Goal: Information Seeking & Learning: Learn about a topic

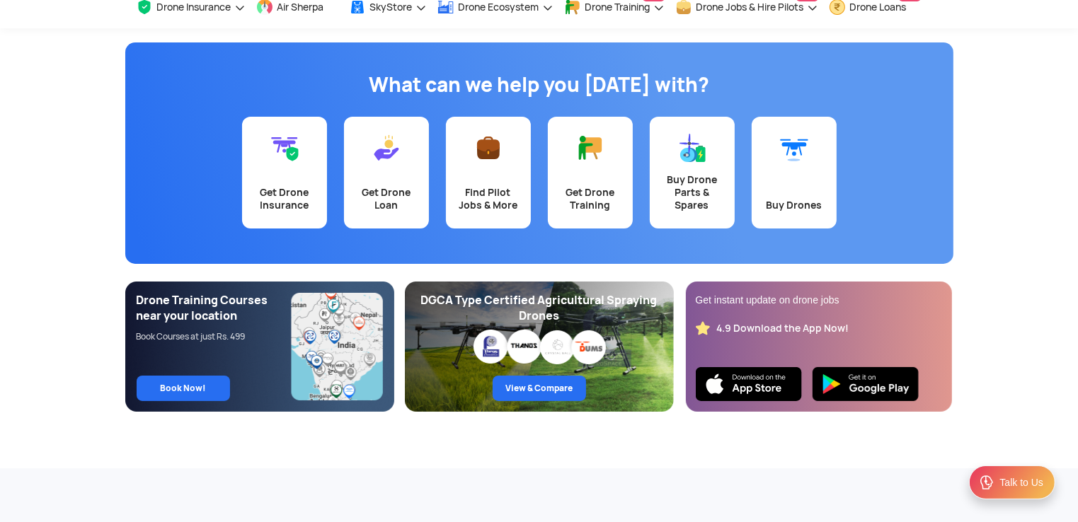
scroll to position [71, 0]
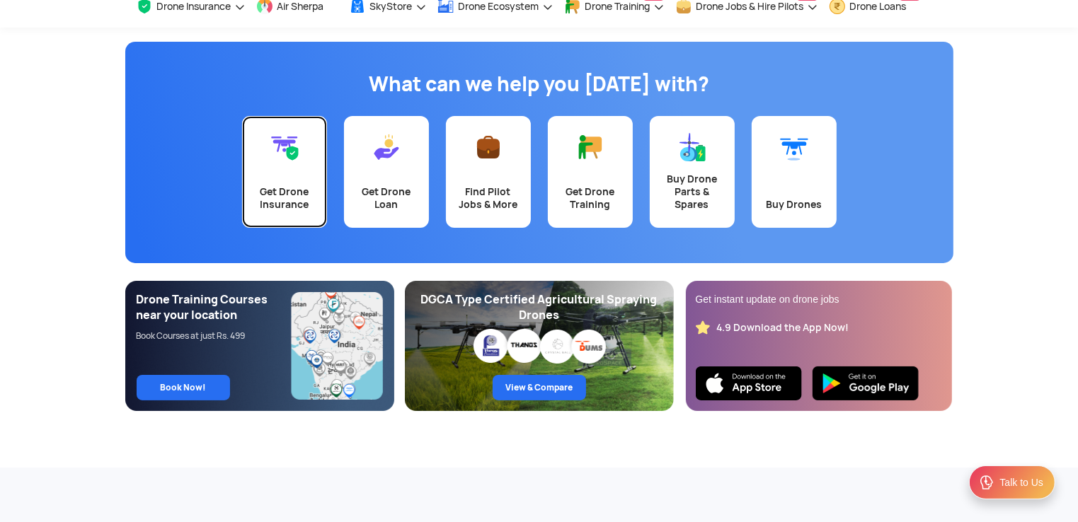
click at [298, 183] on link "Get Drone Insurance" at bounding box center [284, 172] width 85 height 112
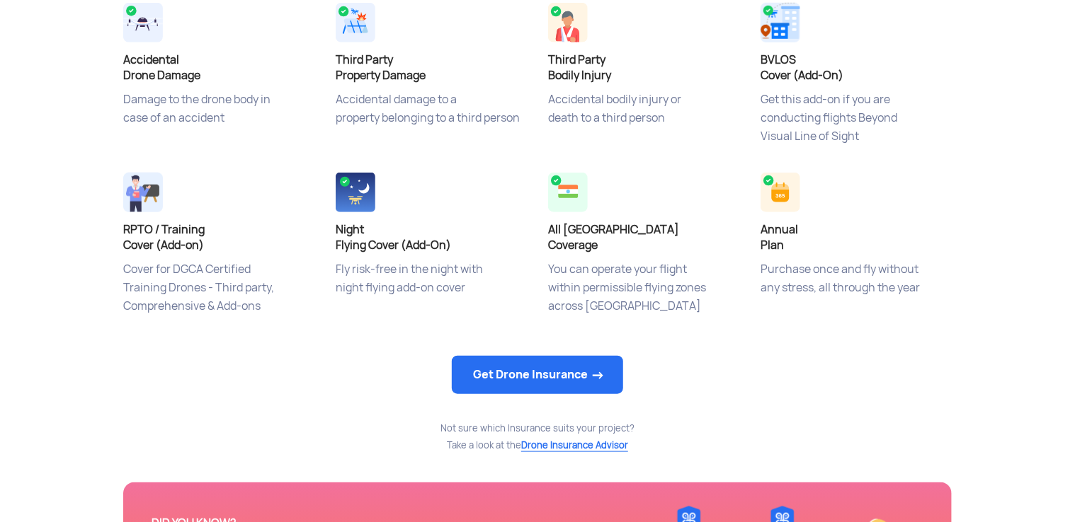
scroll to position [651, 0]
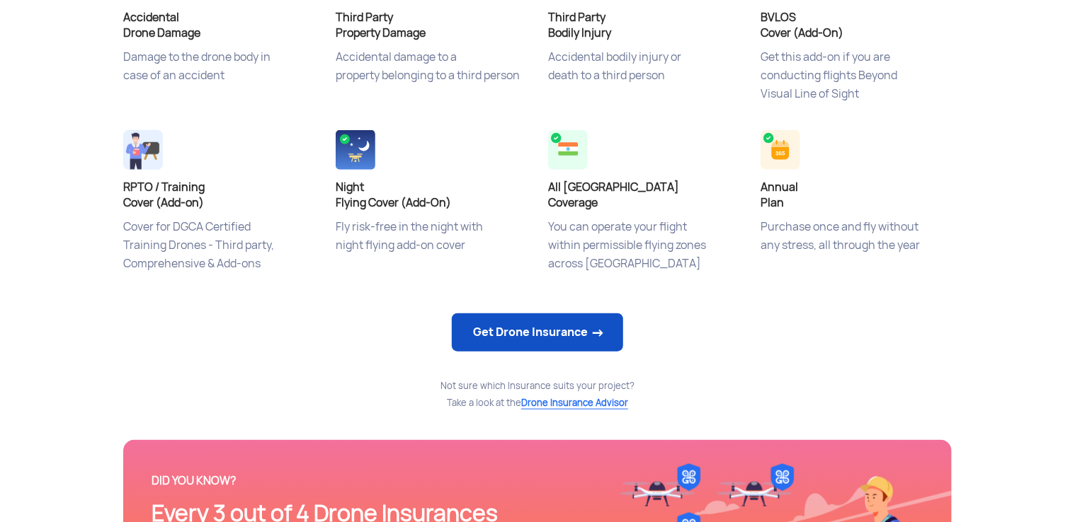
click at [546, 341] on link "Get Drone Insurance" at bounding box center [537, 333] width 171 height 38
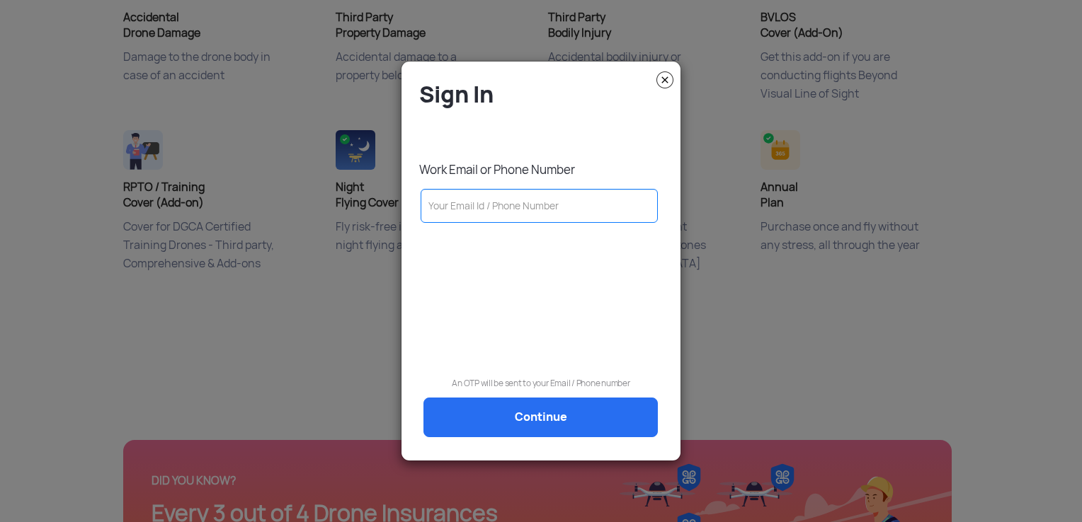
click at [665, 86] on img at bounding box center [664, 79] width 17 height 17
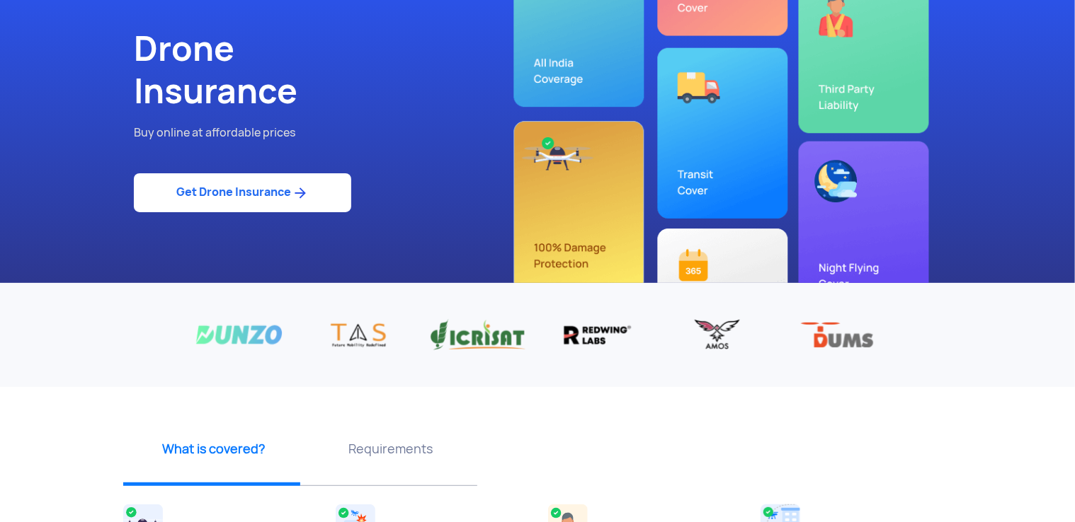
scroll to position [0, 0]
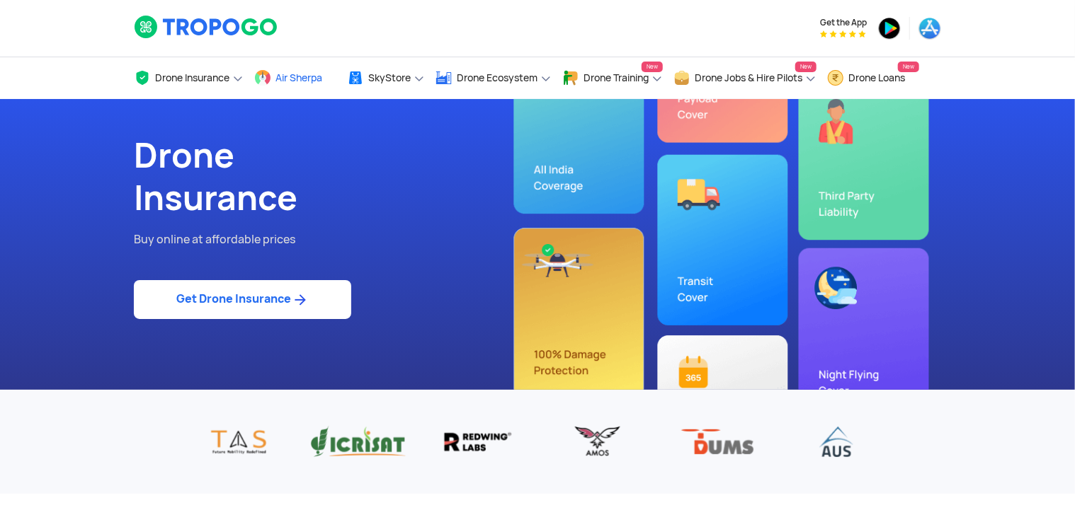
click at [299, 75] on span "Air Sherpa" at bounding box center [298, 77] width 47 height 11
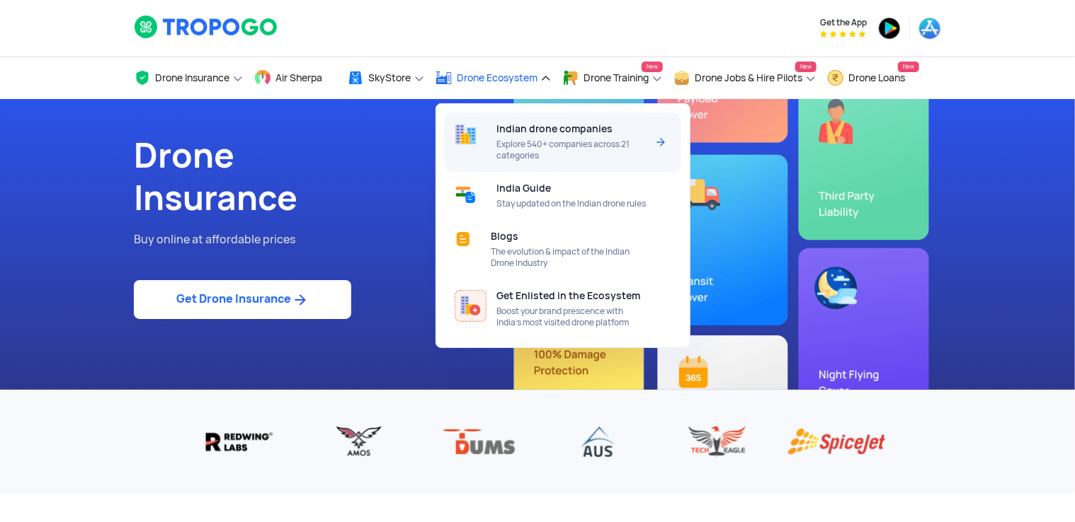
click at [521, 141] on span "Explore 540+ companies across 21 categories" at bounding box center [570, 150] width 149 height 23
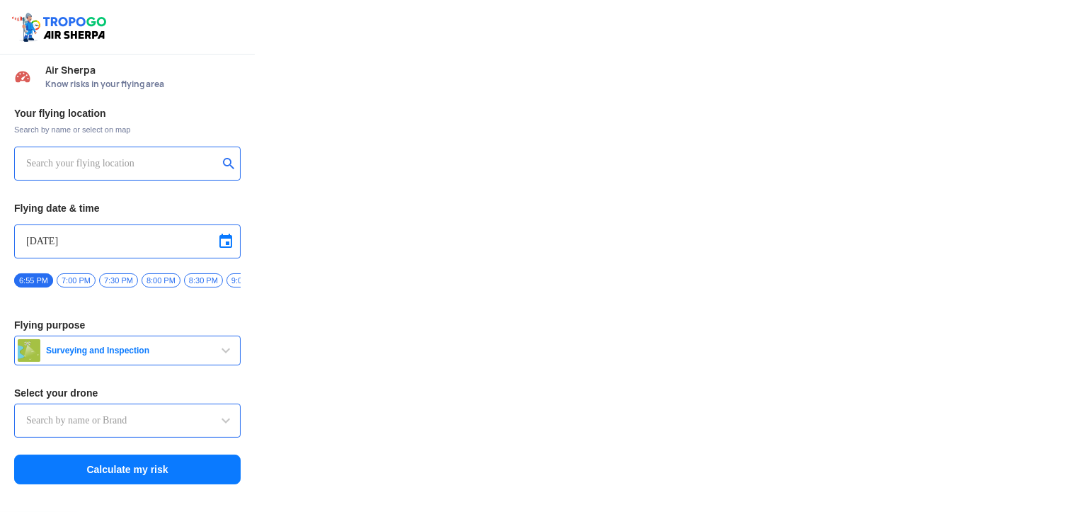
type input "Lookout VTOL_Tactical"
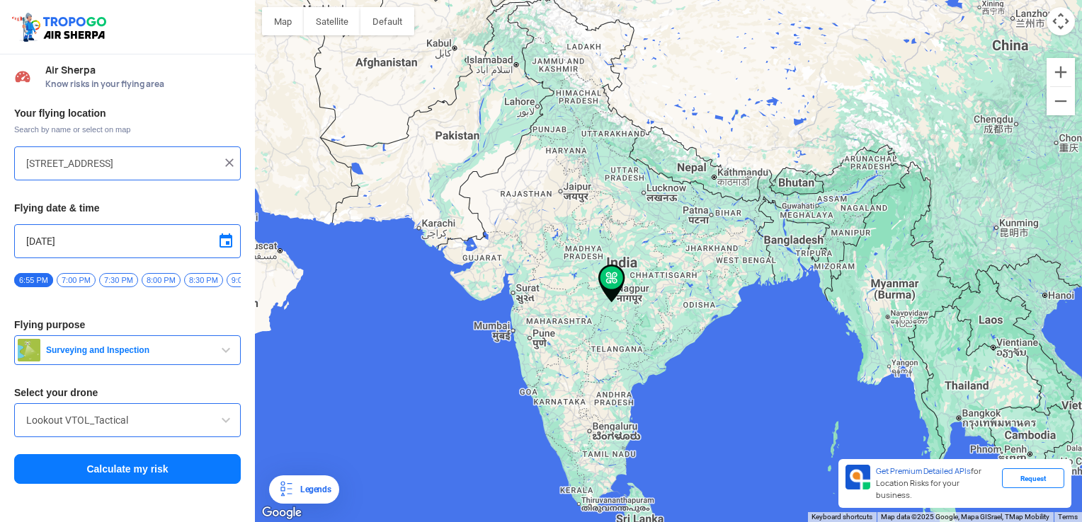
click at [568, 194] on div at bounding box center [668, 261] width 827 height 522
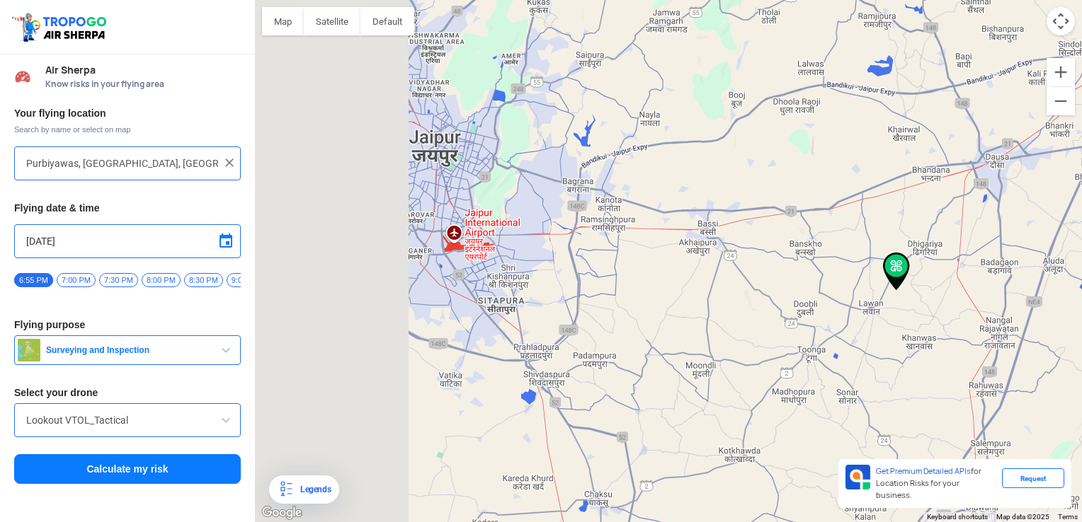
drag, startPoint x: 662, startPoint y: 245, endPoint x: 981, endPoint y: 290, distance: 322.4
click at [981, 290] on div at bounding box center [668, 261] width 827 height 522
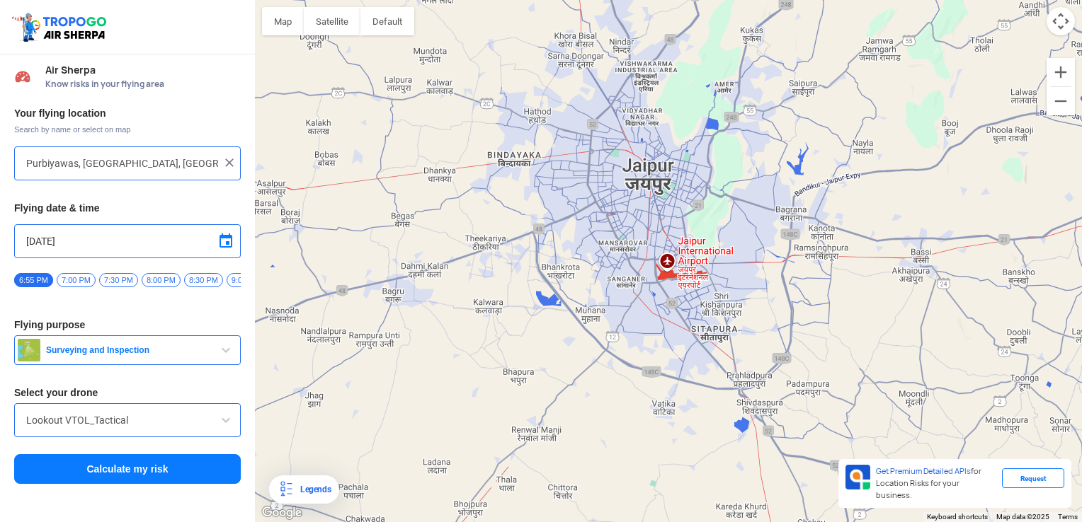
click at [569, 208] on div at bounding box center [668, 261] width 827 height 522
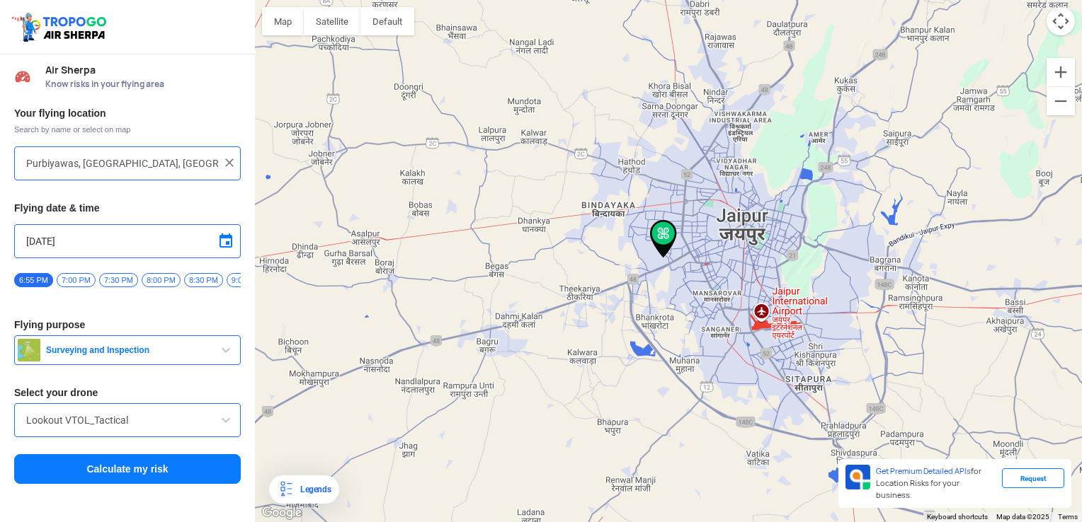
type input "168, Bhakrota, Jain Vihar, Kana Vihar, Jaipur, Rajasthan 302021, India"
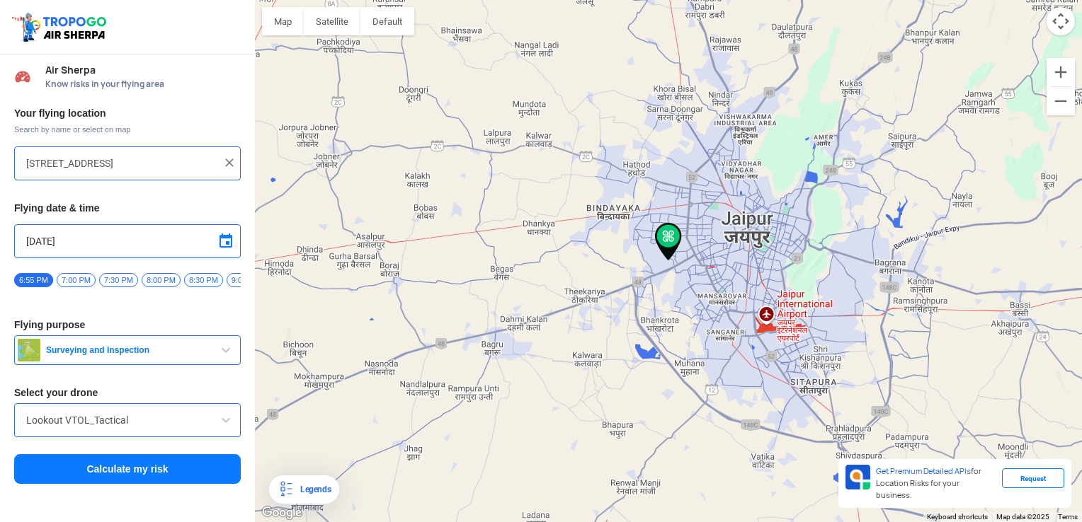
click at [202, 353] on span "Surveying and Inspection" at bounding box center [128, 350] width 177 height 11
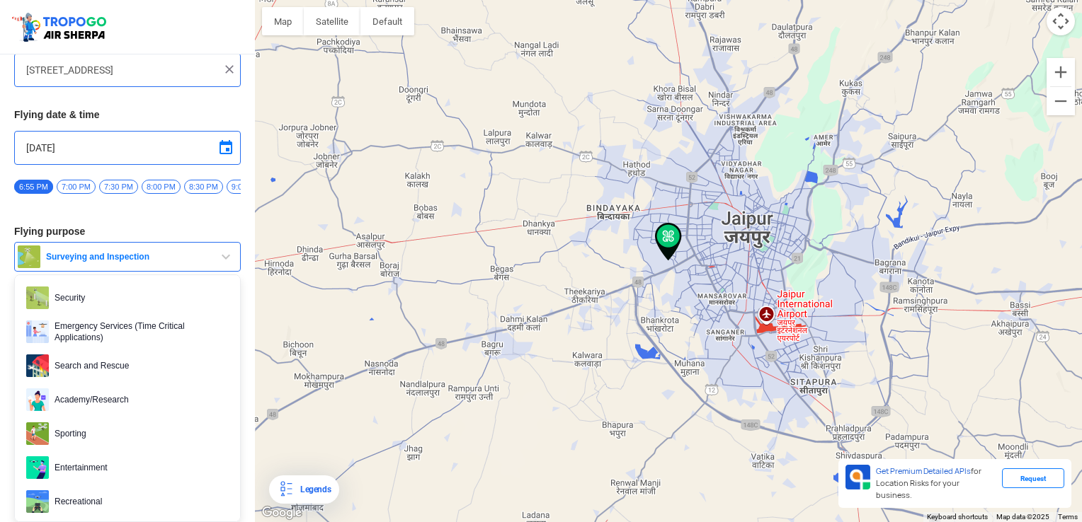
scroll to position [217, 0]
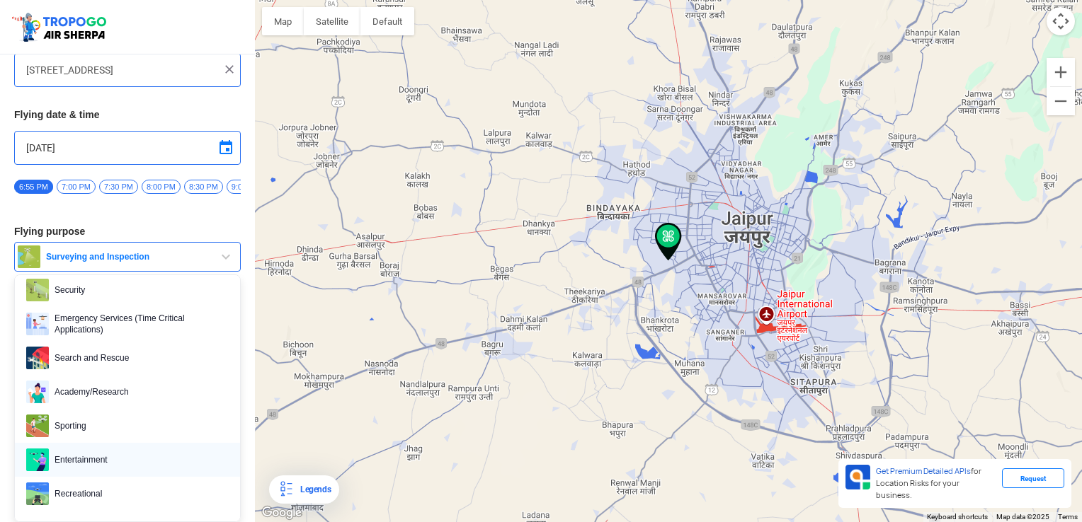
click at [92, 463] on span "Entertainment" at bounding box center [139, 460] width 180 height 23
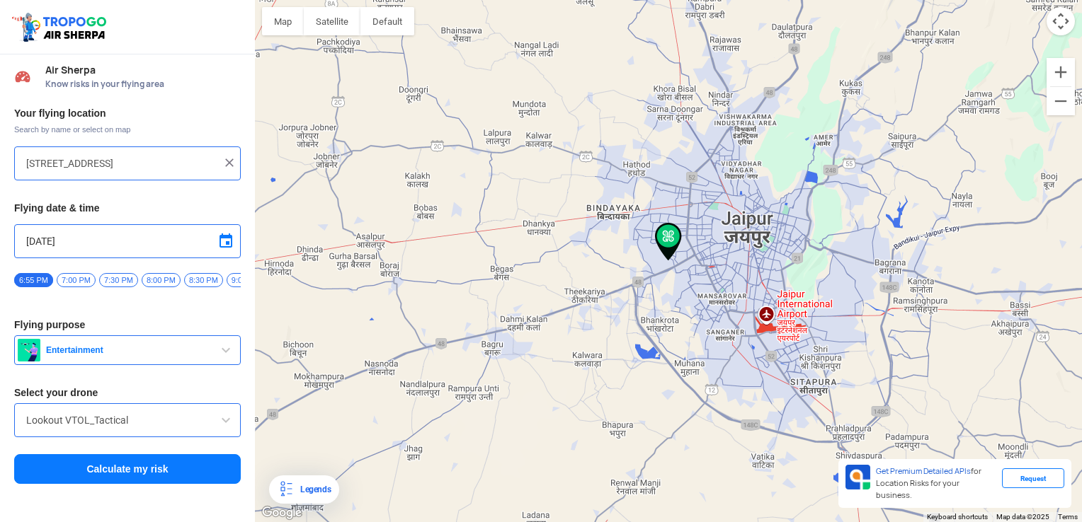
click at [130, 285] on span "7:30 PM" at bounding box center [118, 280] width 39 height 14
click at [219, 281] on span "8:30 PM" at bounding box center [203, 280] width 39 height 14
drag, startPoint x: 219, startPoint y: 281, endPoint x: 59, endPoint y: 285, distance: 159.3
click at [59, 285] on div "6:55 PM 7:00 PM 7:30 PM 8:00 PM 8:30 PM 9:00 PM 9:30 PM 10:00 PM 10:30 PM 11:00…" at bounding box center [127, 285] width 227 height 25
drag, startPoint x: 59, startPoint y: 285, endPoint x: 236, endPoint y: 281, distance: 176.3
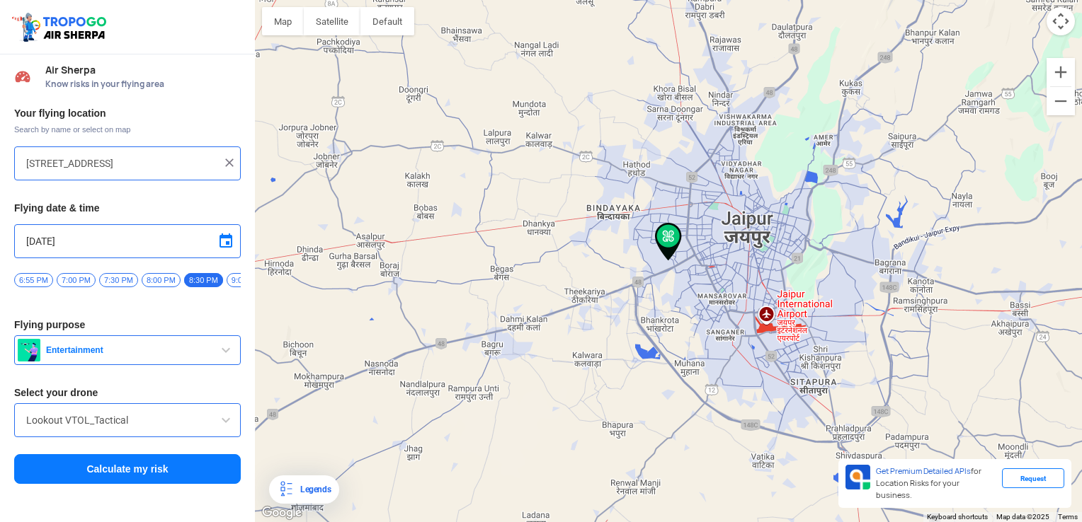
click at [236, 281] on span "9:00 PM" at bounding box center [246, 280] width 39 height 14
click at [331, 491] on div "Legends" at bounding box center [304, 490] width 70 height 28
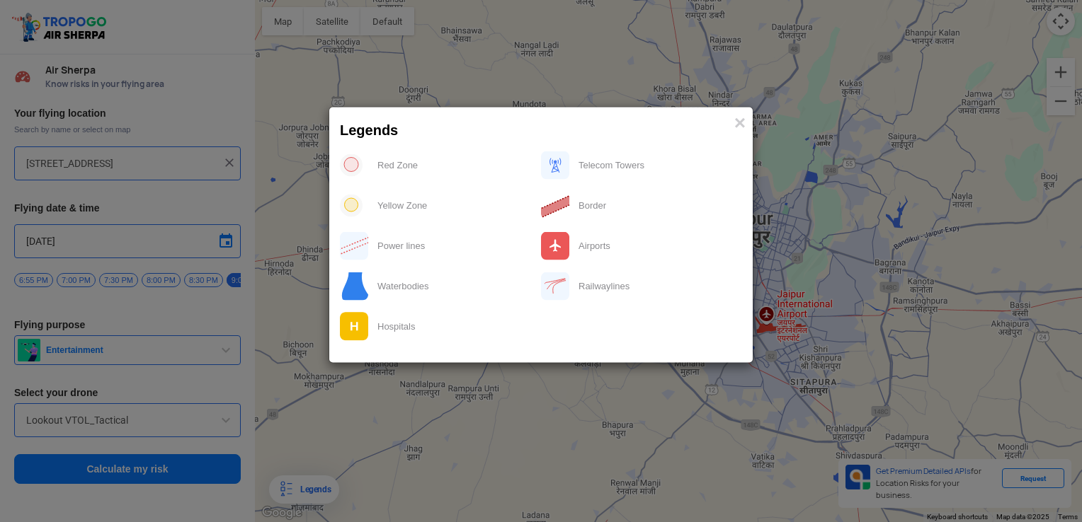
click at [516, 402] on modal-container "Legends × Red Zone Telecom Towers Yellow Zone Border Power lines Airports Water…" at bounding box center [541, 261] width 1082 height 522
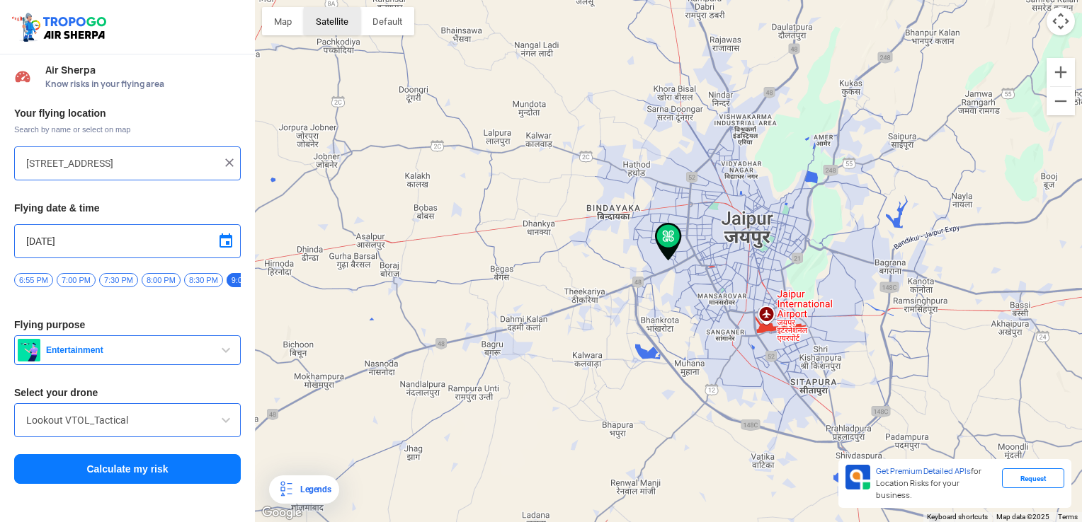
click at [331, 18] on button "Satellite" at bounding box center [332, 21] width 57 height 28
click at [352, 17] on button "Satellite" at bounding box center [332, 21] width 57 height 28
click at [282, 16] on button "Map" at bounding box center [283, 21] width 42 height 28
click at [331, 28] on button "Satellite" at bounding box center [332, 21] width 57 height 28
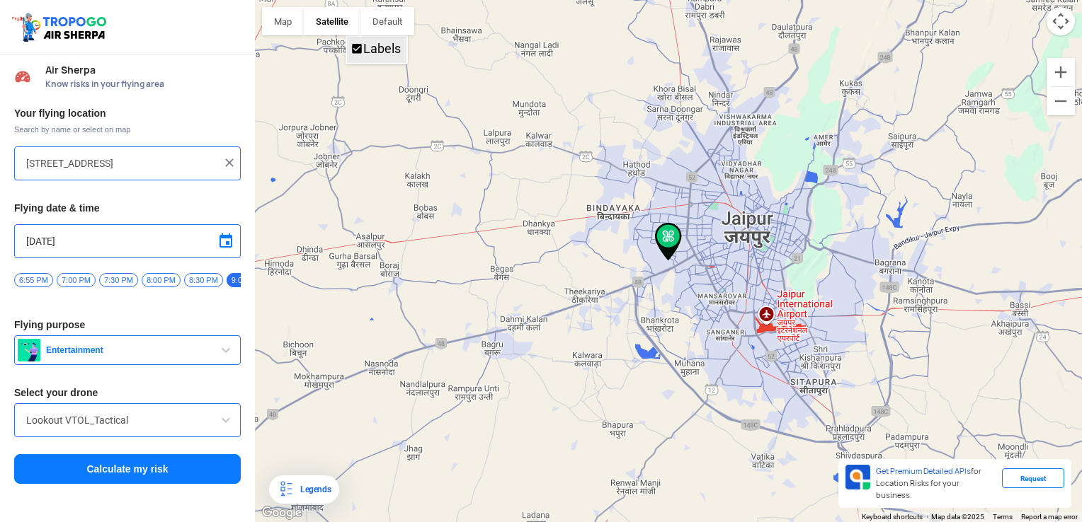
click at [369, 57] on li "Labels" at bounding box center [376, 50] width 59 height 26
click at [286, 27] on button "Map" at bounding box center [283, 21] width 42 height 28
click at [297, 58] on li "Terrain" at bounding box center [294, 50] width 62 height 26
click at [404, 16] on button "button" at bounding box center [387, 21] width 54 height 28
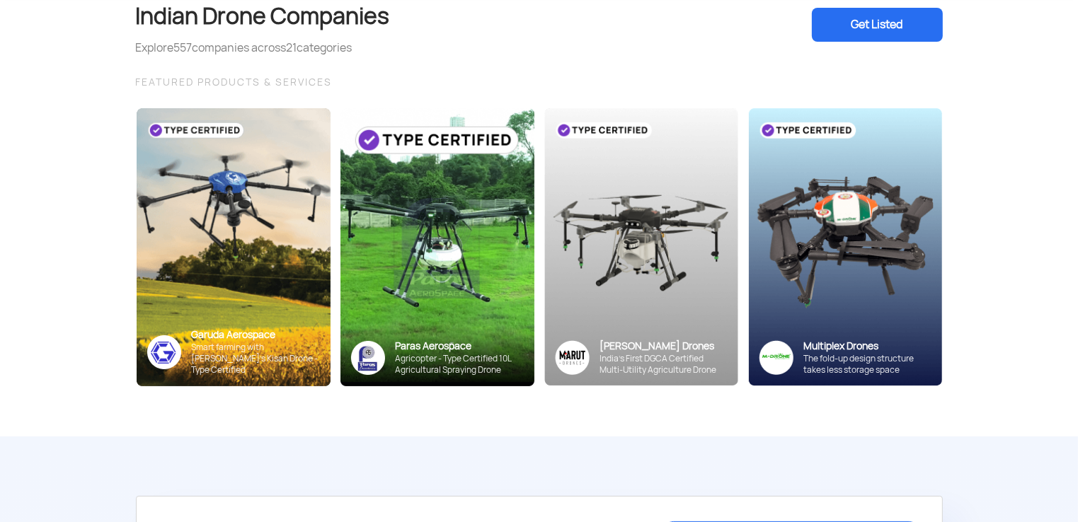
scroll to position [115, 0]
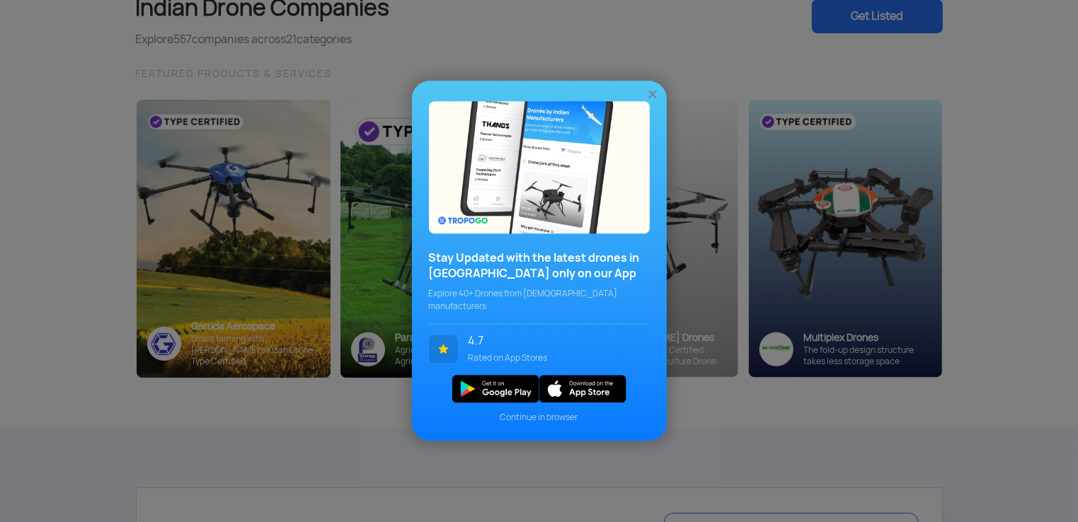
click at [648, 98] on img at bounding box center [653, 95] width 14 height 14
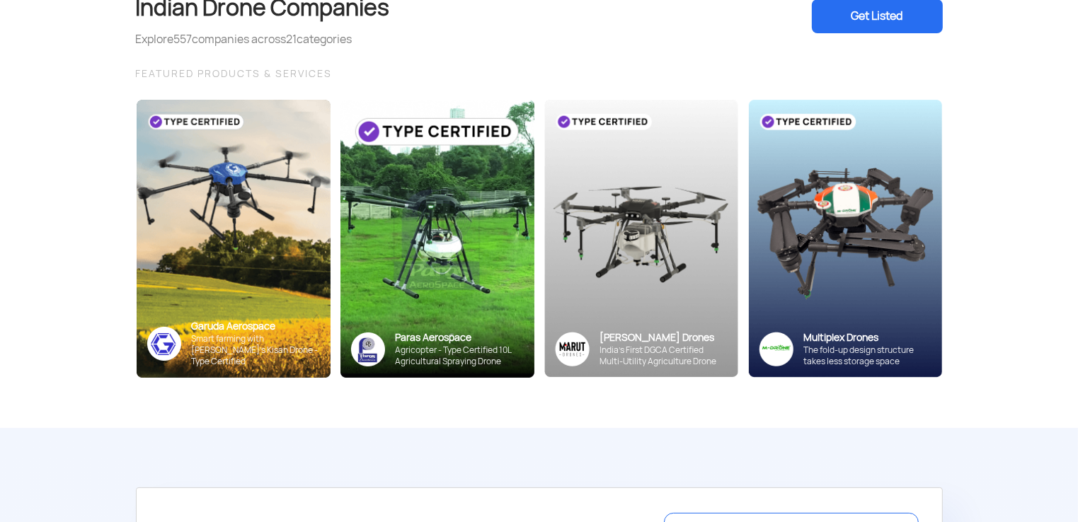
scroll to position [0, 0]
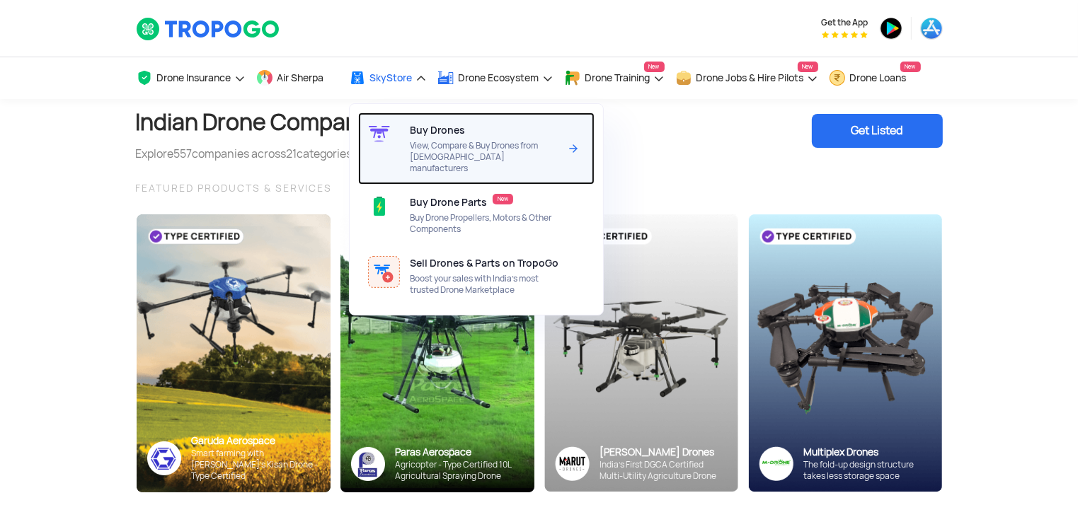
click at [440, 131] on span "Buy Drones" at bounding box center [437, 130] width 55 height 11
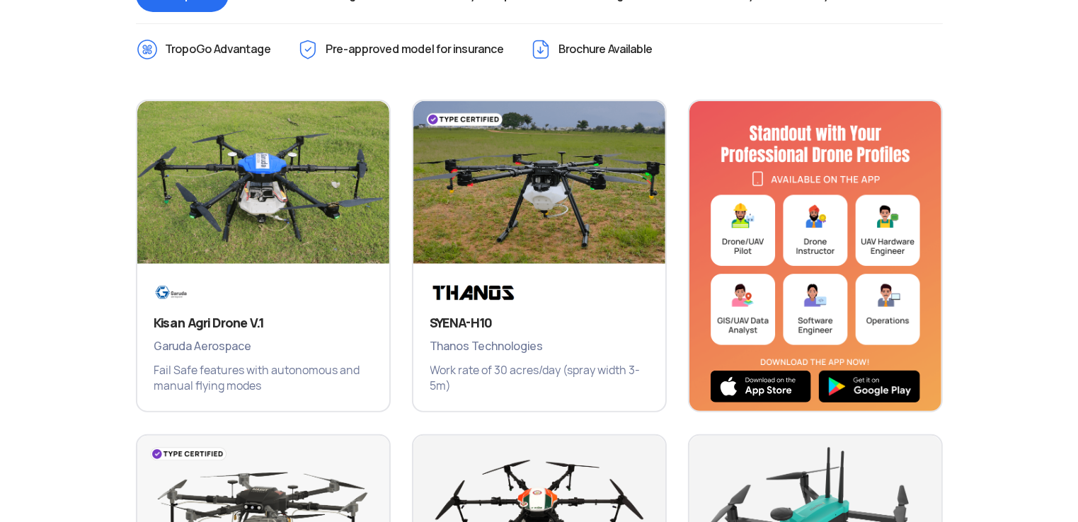
scroll to position [614, 0]
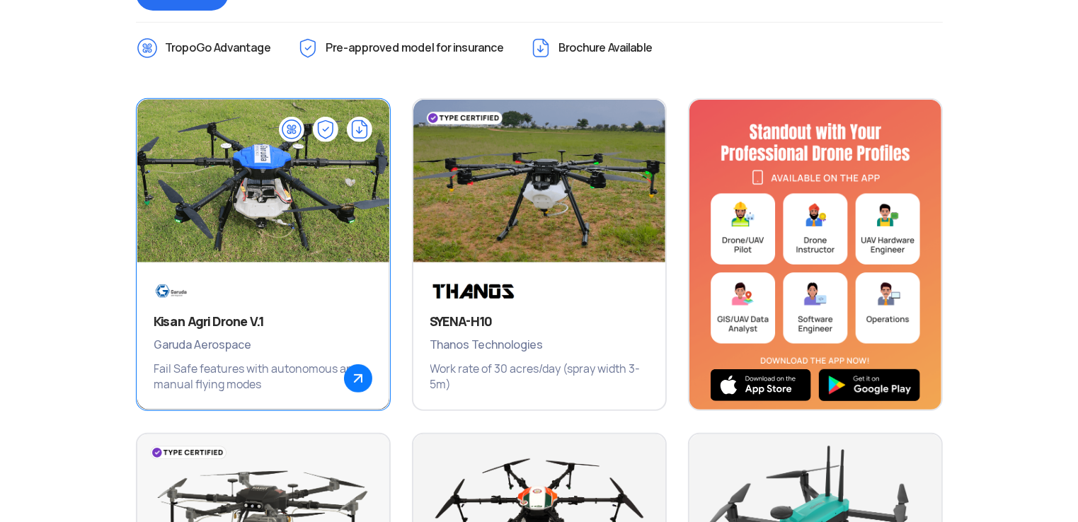
click at [303, 192] on img at bounding box center [263, 188] width 302 height 212
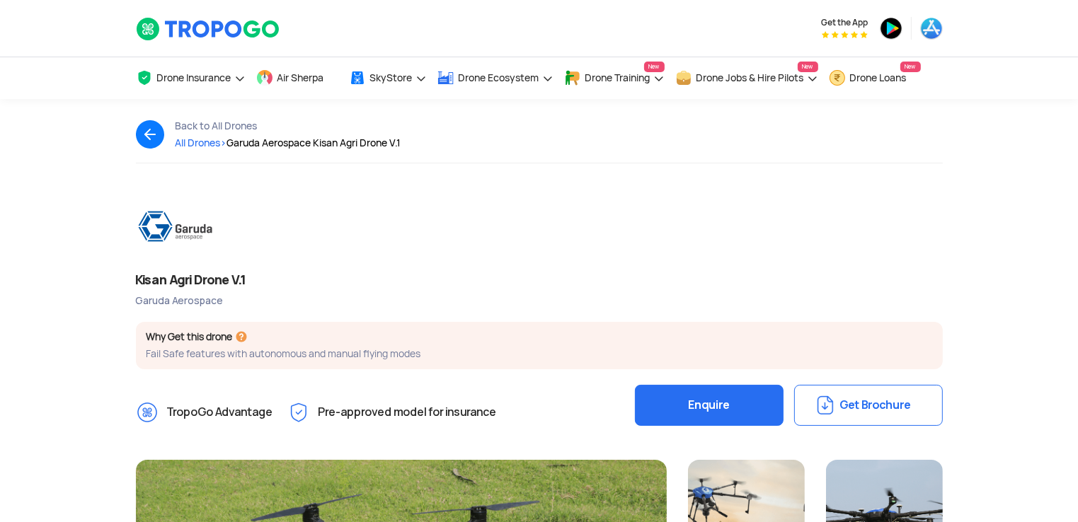
click at [213, 142] on span "All Drones >" at bounding box center [202, 143] width 52 height 13
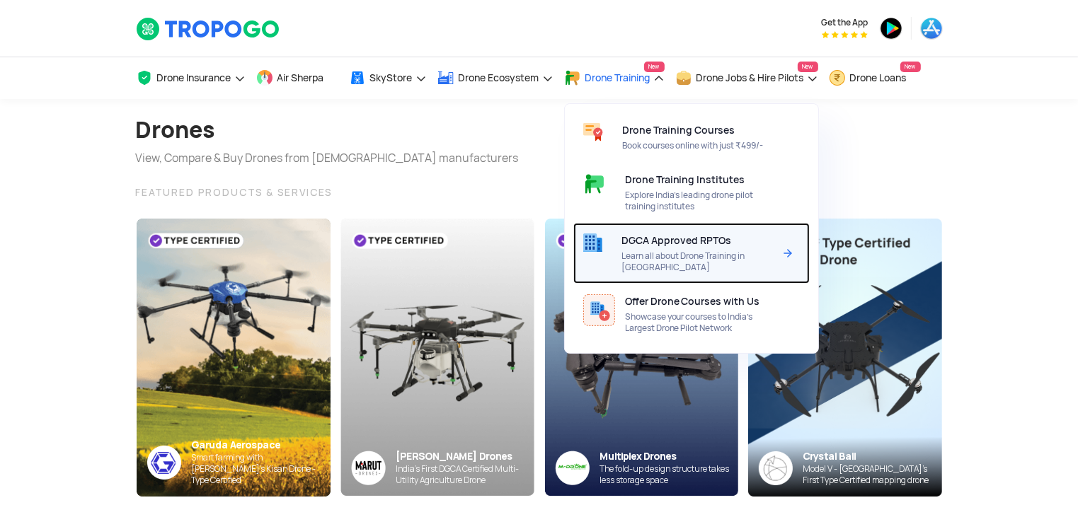
click at [653, 263] on div "DGCA Approved RPTOs Learn all about Drone Training in India" at bounding box center [701, 253] width 158 height 61
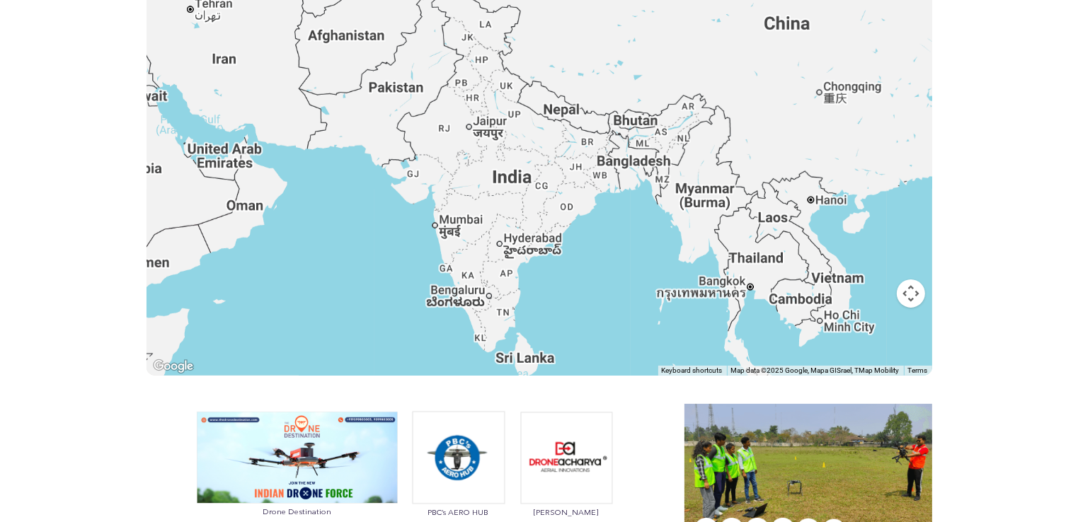
scroll to position [311, 0]
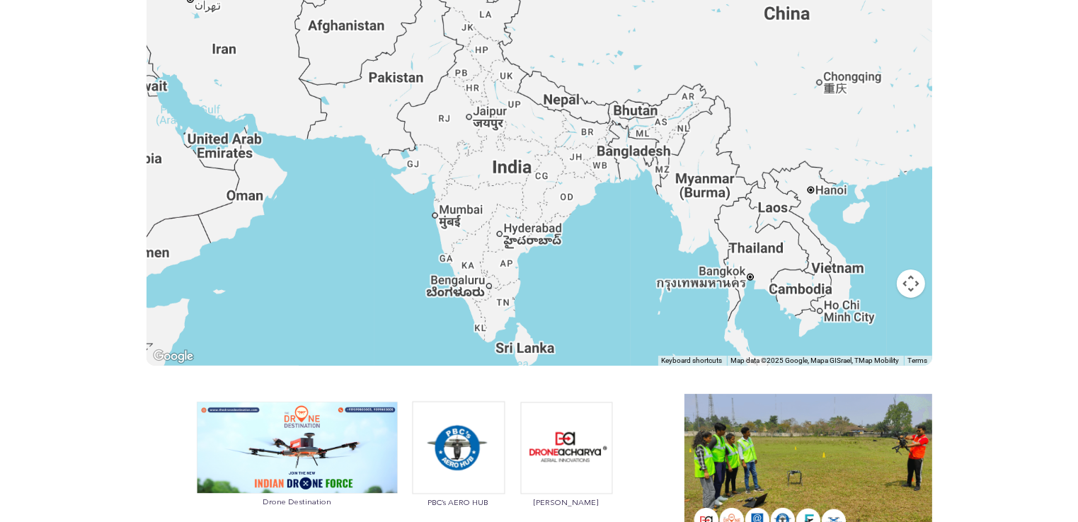
click at [470, 124] on div at bounding box center [540, 171] width 786 height 389
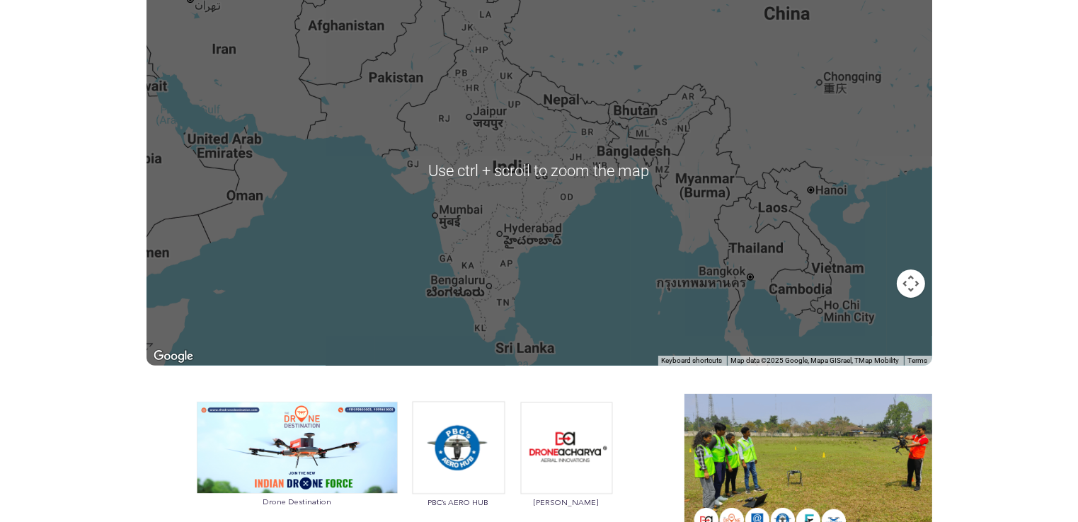
scroll to position [0, 0]
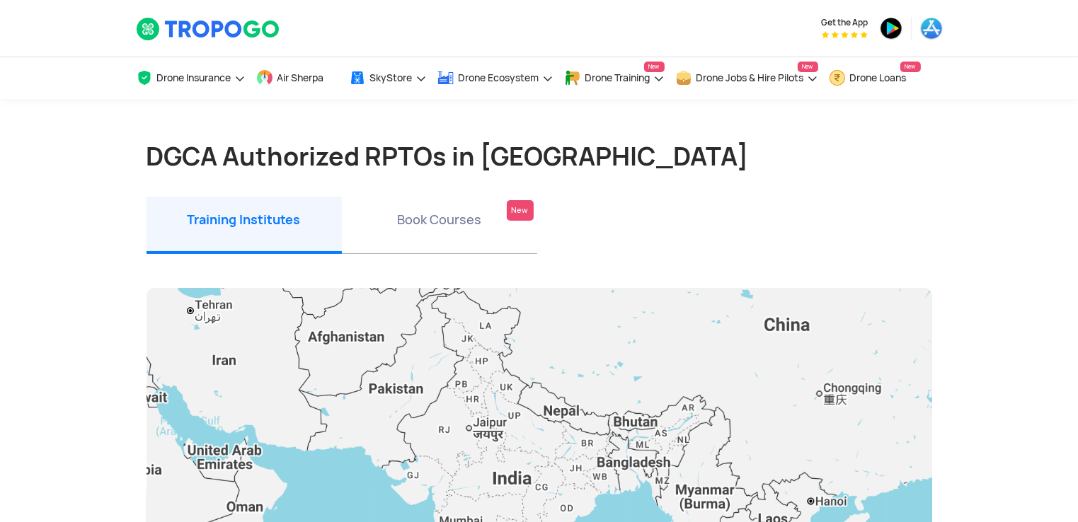
click at [439, 224] on li "Book Courses New" at bounding box center [439, 225] width 195 height 57
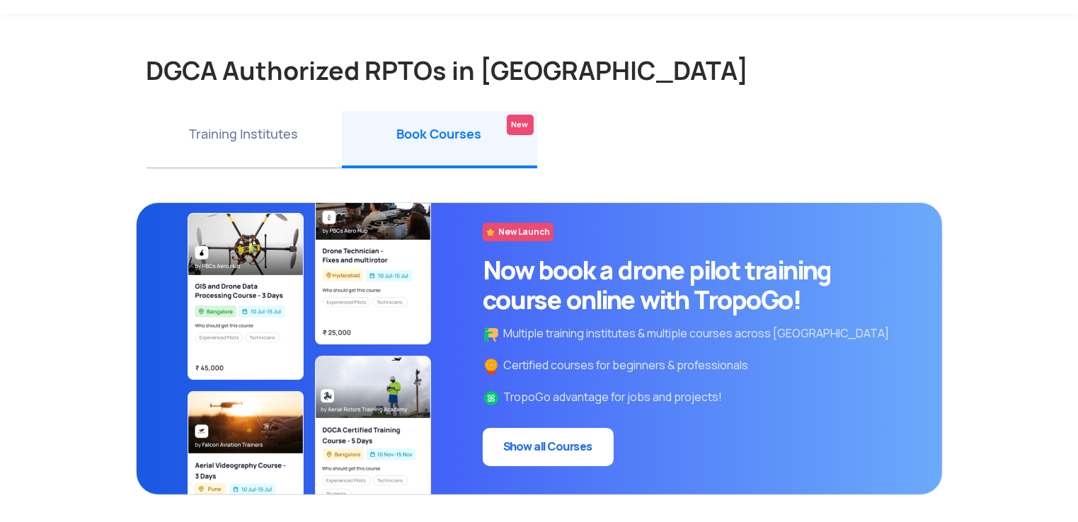
scroll to position [60, 0]
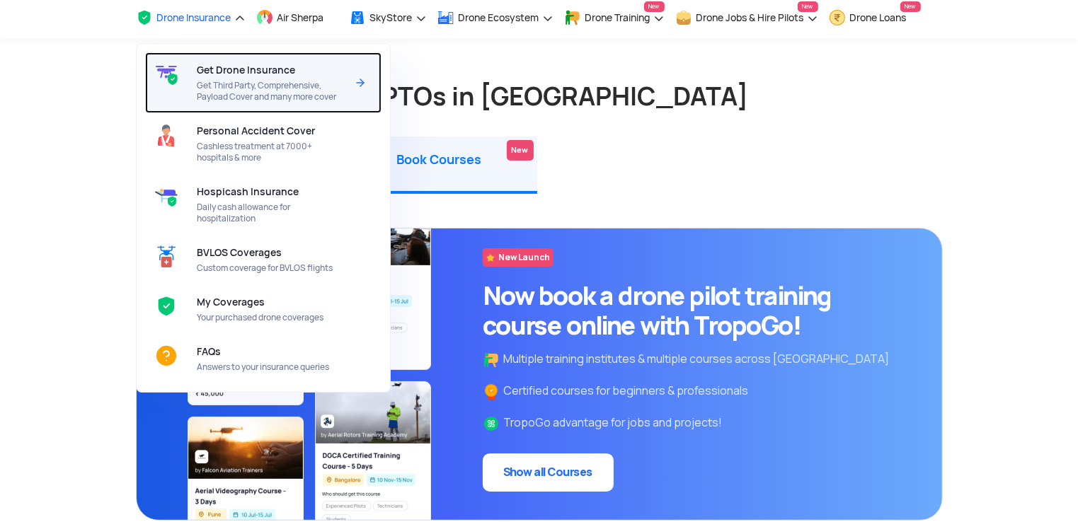
click at [249, 86] on span "Get Third Party, Comprehensive, Payload Cover and many more cover" at bounding box center [271, 91] width 149 height 23
